Goal: Find specific page/section: Find specific page/section

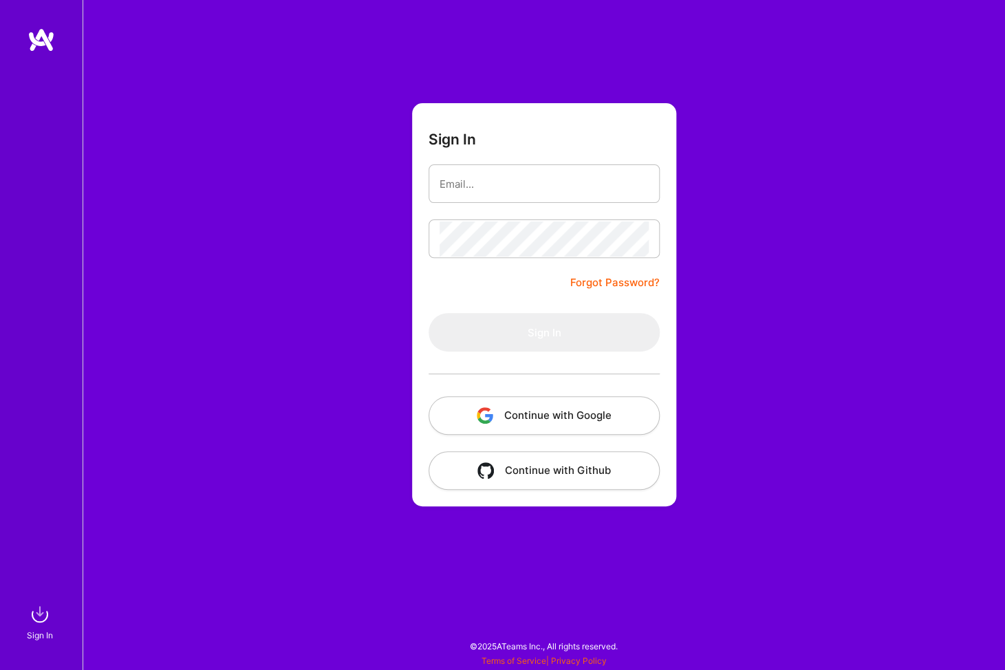
click at [0, 663] on com-1password-button at bounding box center [0, 663] width 0 height 0
type input "[EMAIL_ADDRESS][DOMAIN_NAME]"
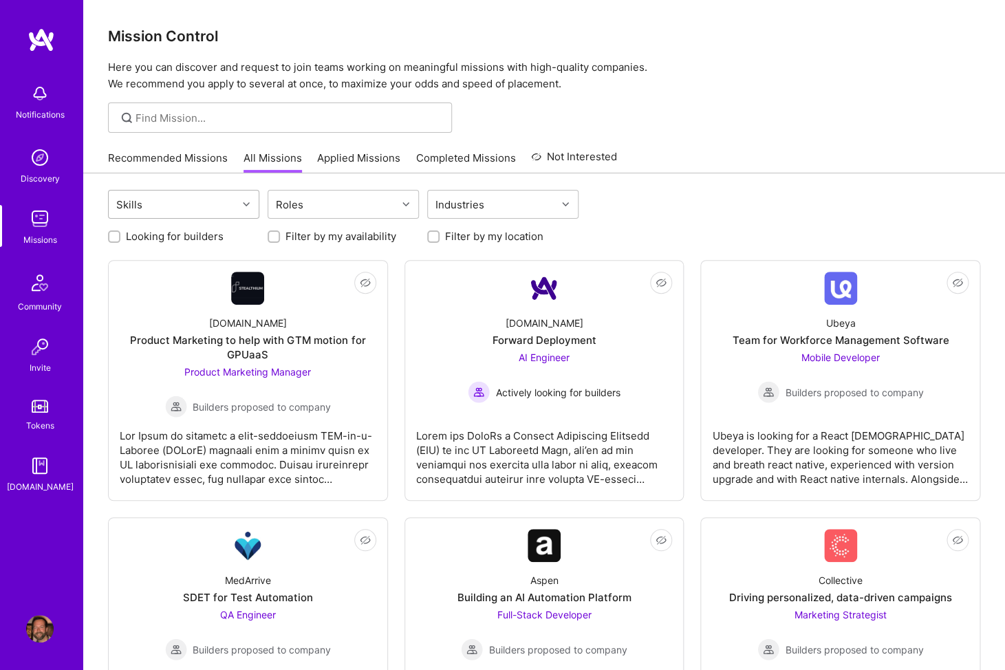
click at [230, 206] on div "Skills" at bounding box center [173, 205] width 129 height 28
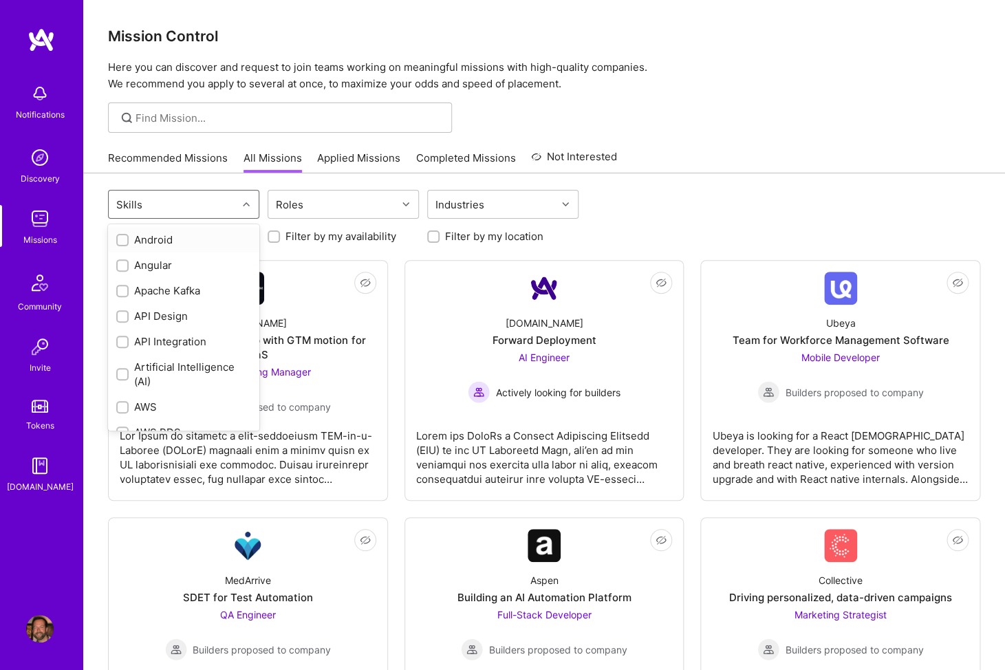
click at [148, 241] on div "Android" at bounding box center [183, 239] width 135 height 14
checkbox input "true"
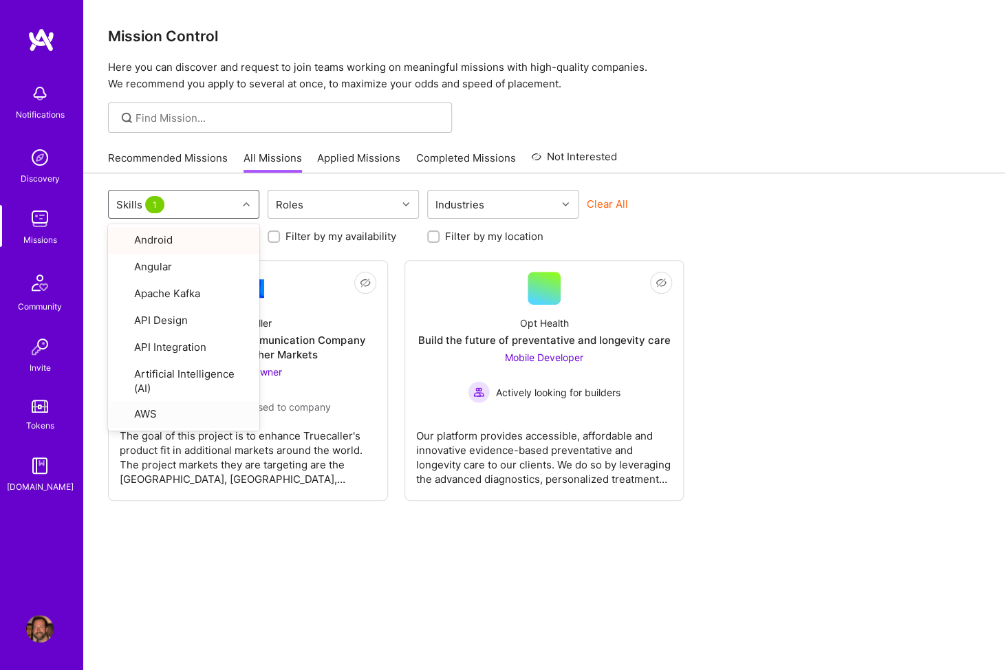
click at [279, 581] on div "option Android, selected. option AWS focused, 7 of 68. 68 results available. Us…" at bounding box center [544, 441] width 922 height 536
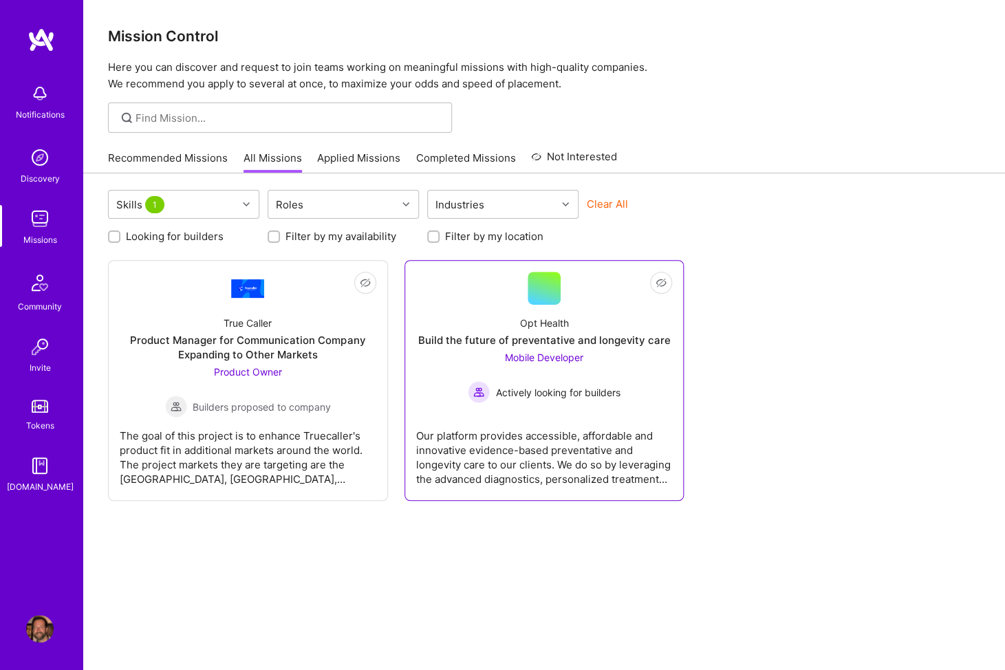
click at [544, 358] on span "Mobile Developer" at bounding box center [544, 357] width 78 height 12
